Goal: Book appointment/travel/reservation

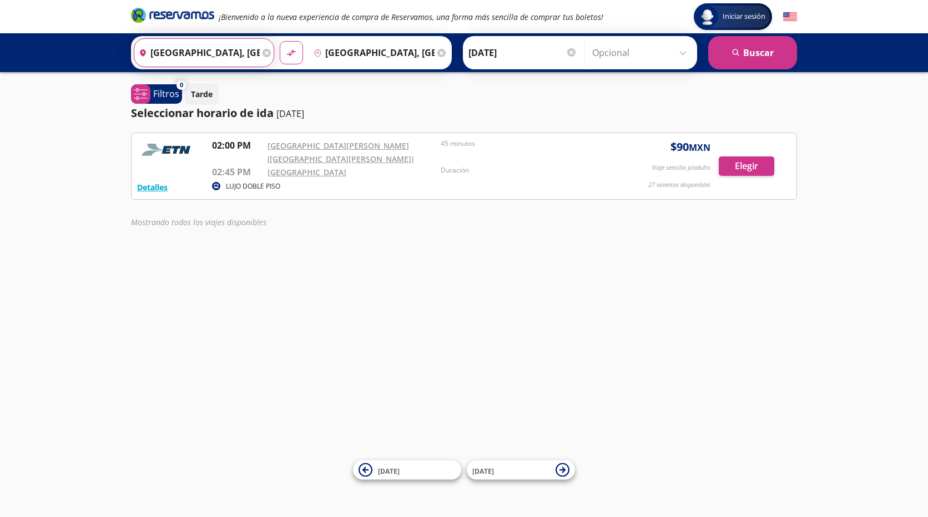
click at [219, 53] on input "Ciudad de México, Distrito Federal" at bounding box center [196, 53] width 125 height 28
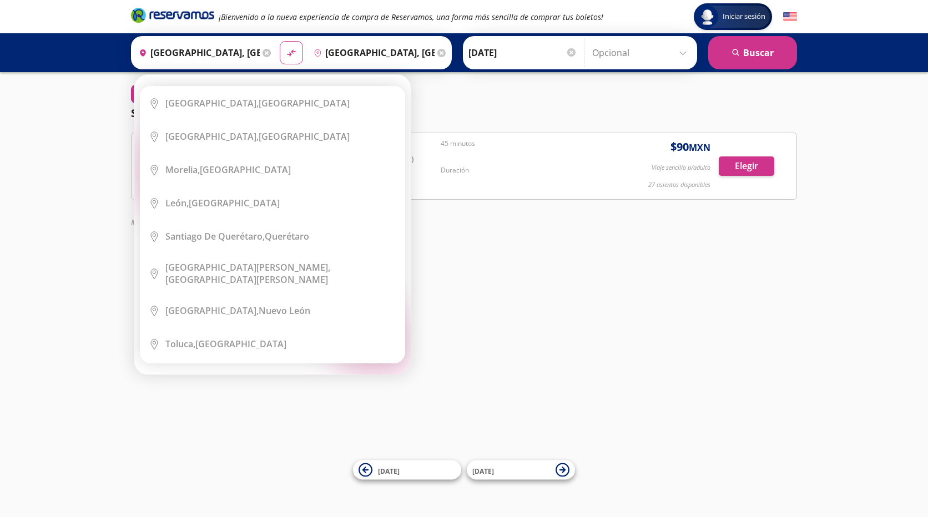
click at [263, 55] on icon at bounding box center [266, 53] width 8 height 8
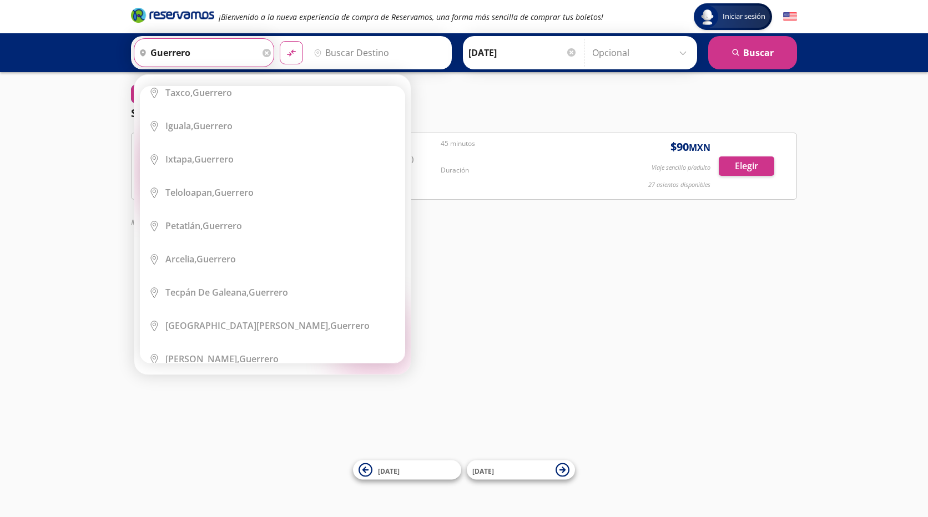
scroll to position [111, 0]
click at [249, 196] on div "Teloloapan, Guerrero" at bounding box center [209, 192] width 88 height 12
type input "Teloloapan, [GEOGRAPHIC_DATA]"
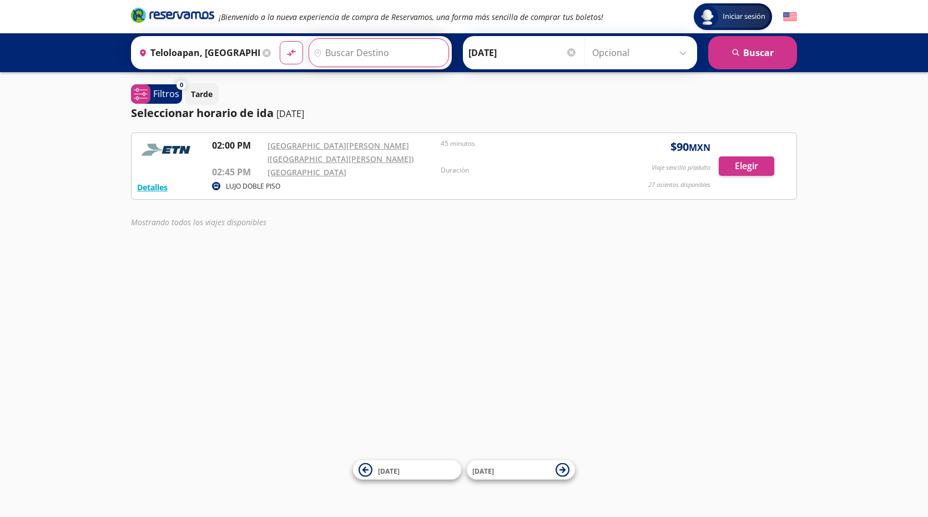
click at [394, 52] on input "Destino" at bounding box center [377, 53] width 136 height 28
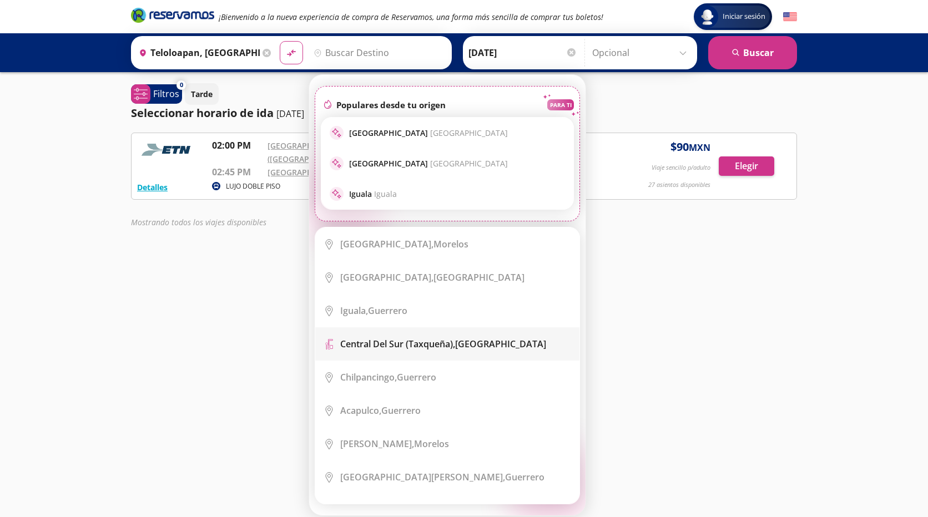
click at [465, 350] on li "Terminal Icon" at bounding box center [447, 343] width 264 height 33
type input "Central del Sur (taxqueña), [GEOGRAPHIC_DATA]"
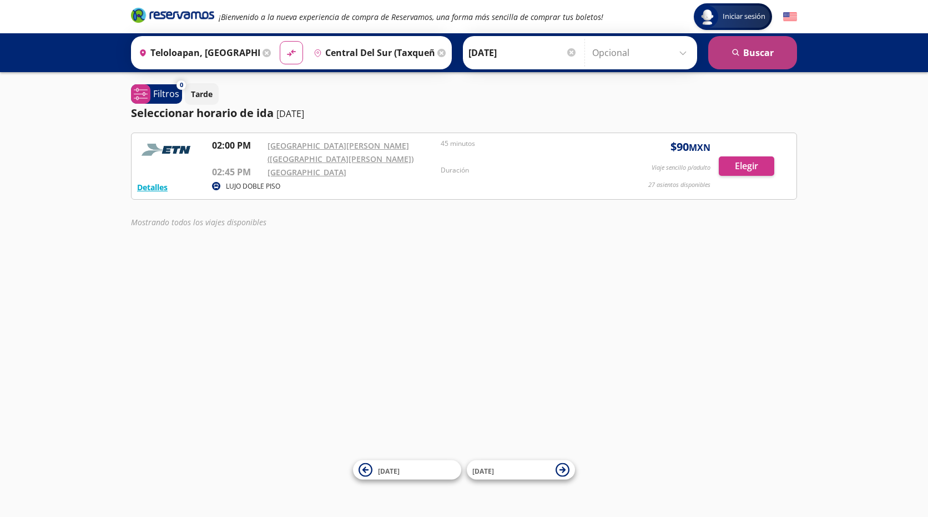
click at [747, 59] on button "search Buscar" at bounding box center [752, 52] width 89 height 33
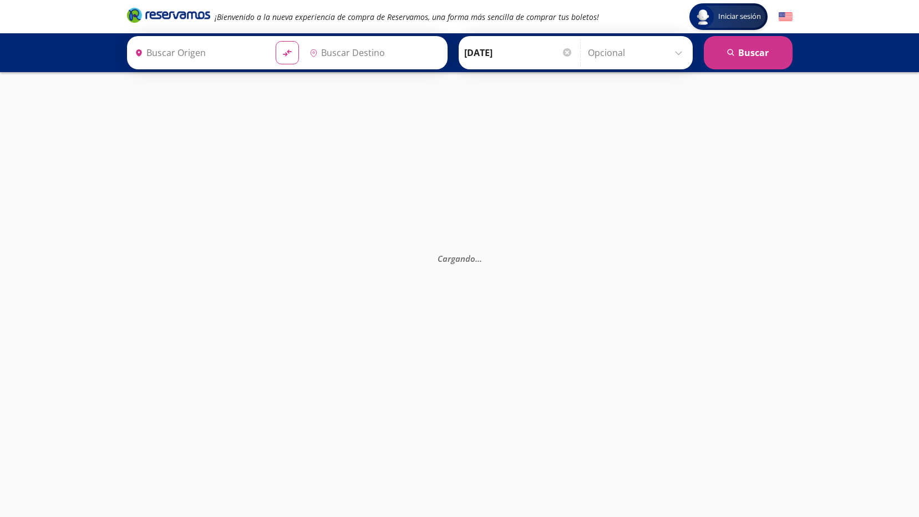
type input "Teloloapan, [GEOGRAPHIC_DATA]"
type input "Central del Sur (taxqueña), [GEOGRAPHIC_DATA]"
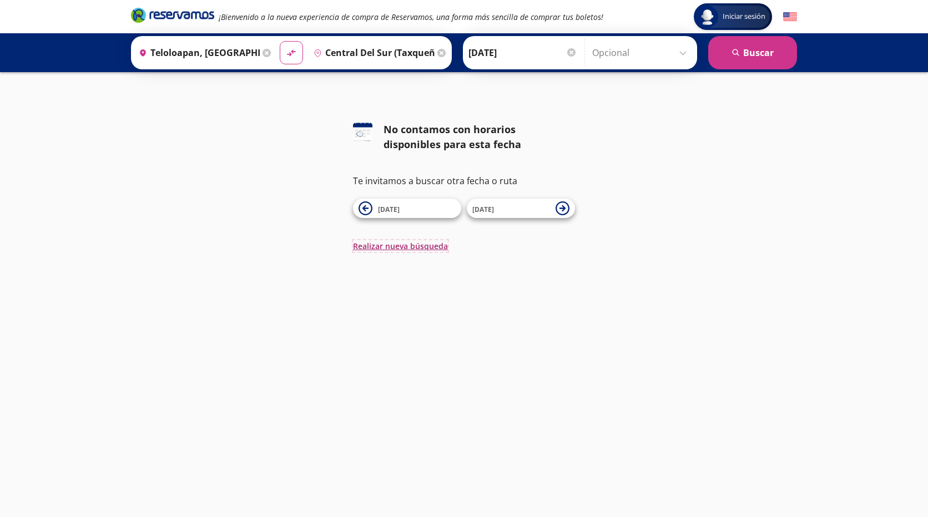
click at [382, 249] on button "Realizar nueva búsqueda" at bounding box center [400, 246] width 95 height 12
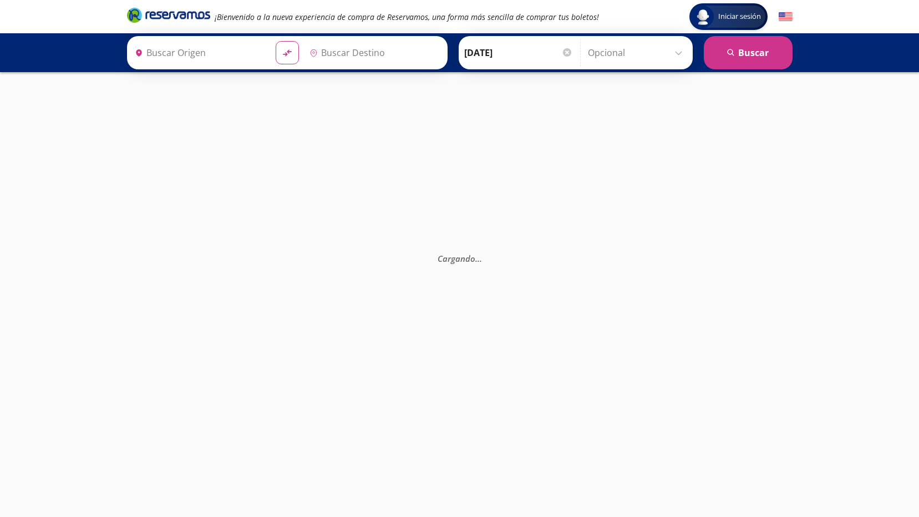
type input "Ciudad de México, Distrito Federal"
type input "Central del Norte, Distrito Federal"
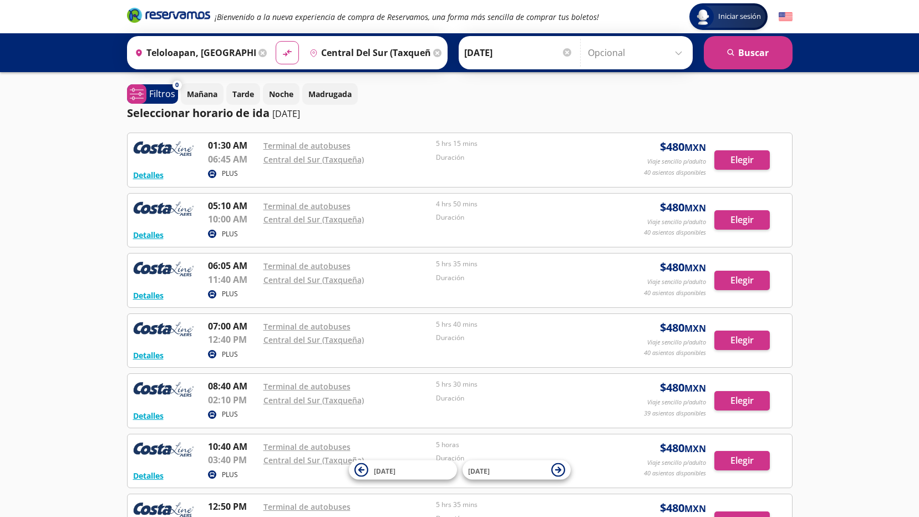
click at [173, 150] on img at bounding box center [163, 150] width 61 height 22
